Goal: Task Accomplishment & Management: Complete application form

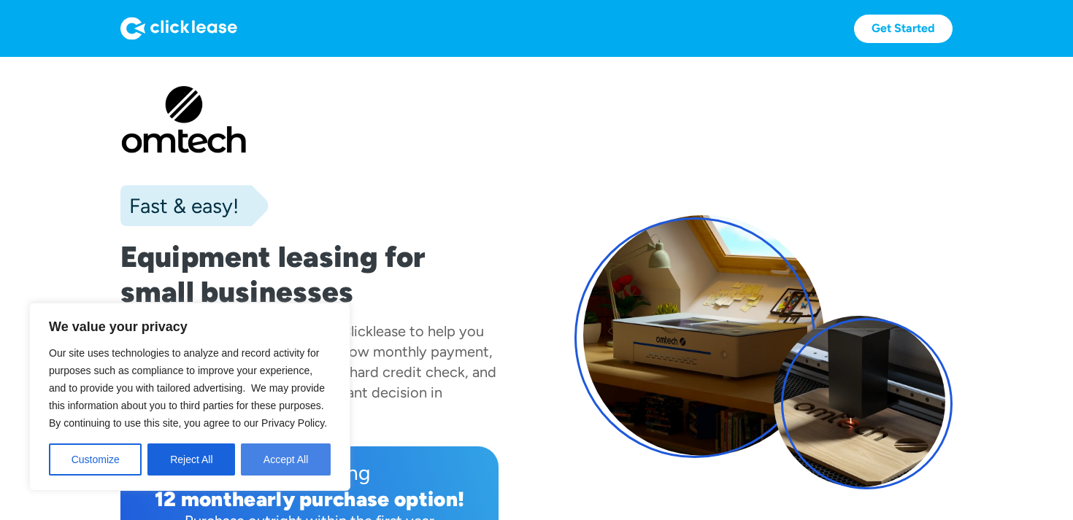
click at [274, 463] on button "Accept All" at bounding box center [286, 460] width 90 height 32
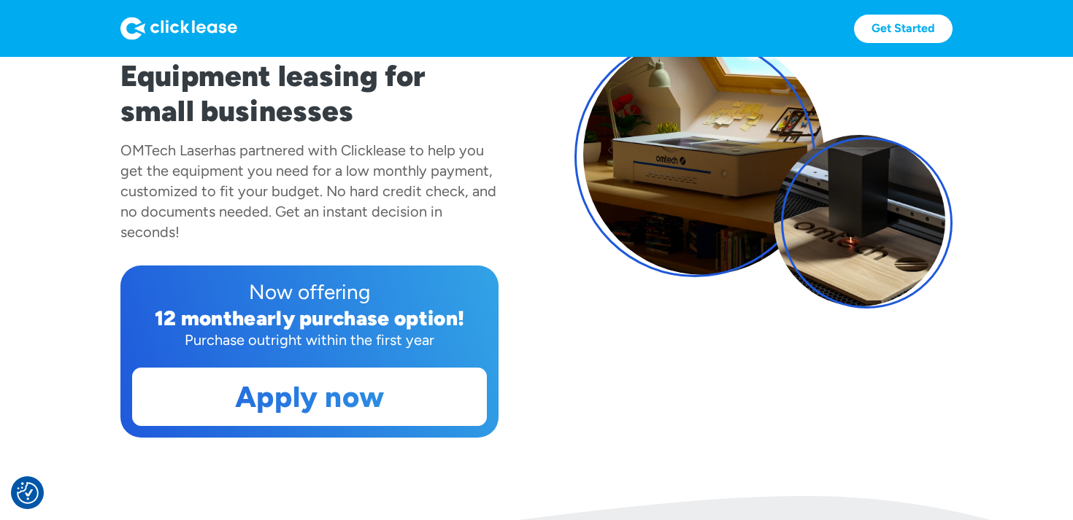
scroll to position [190, 0]
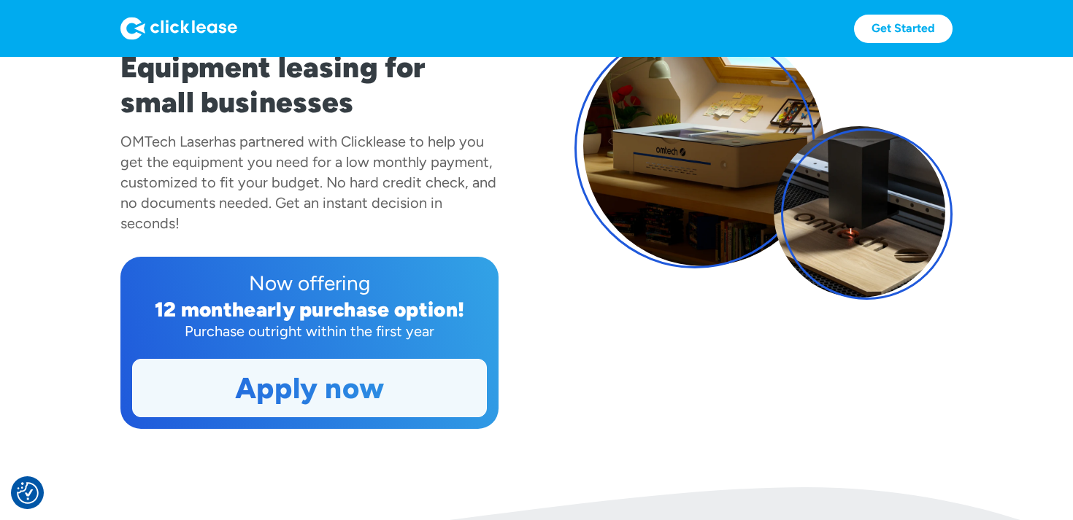
click at [374, 398] on link "Apply now" at bounding box center [309, 388] width 353 height 57
